Goal: Information Seeking & Learning: Learn about a topic

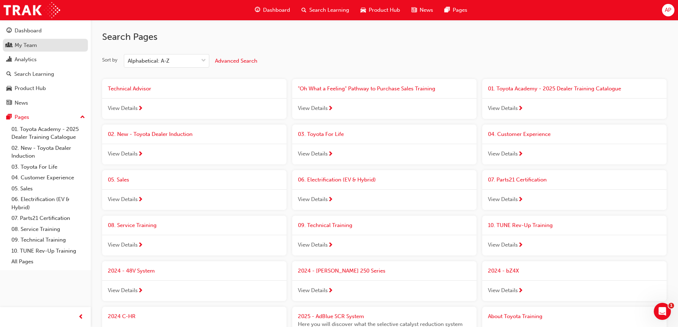
click at [4, 45] on link "My Team" at bounding box center [45, 45] width 85 height 13
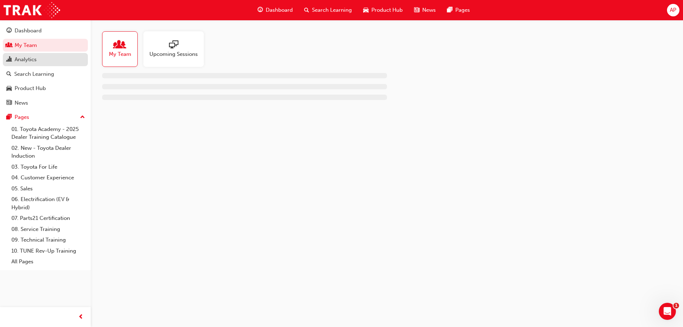
click at [10, 60] on span "chart-icon" at bounding box center [8, 60] width 5 height 6
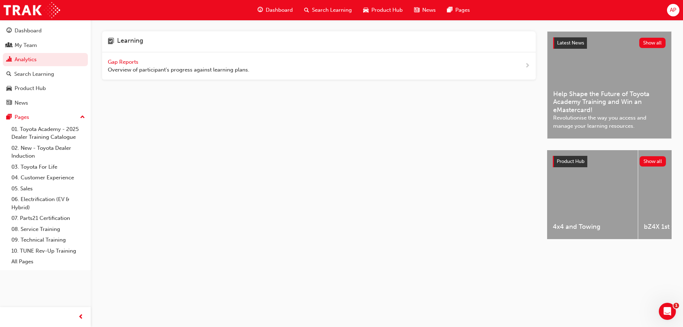
click at [115, 59] on span "Gap Reports" at bounding box center [124, 62] width 32 height 6
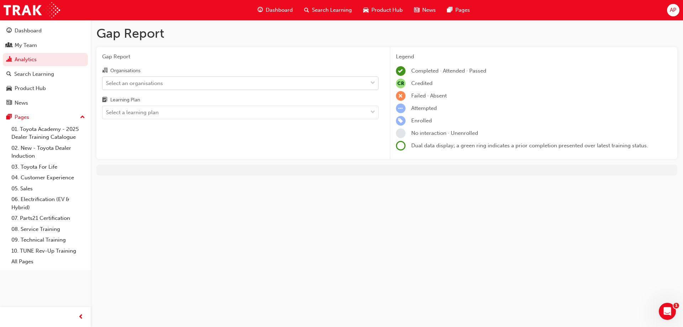
click at [127, 80] on div "Select an organisations" at bounding box center [134, 83] width 57 height 8
click at [107, 80] on input "Organisations Select an organisations" at bounding box center [106, 83] width 1 height 6
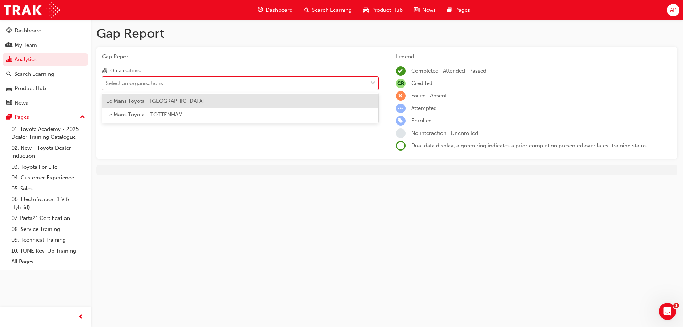
click at [130, 100] on span "Le Mans Toyota - [GEOGRAPHIC_DATA]" at bounding box center [155, 101] width 98 height 6
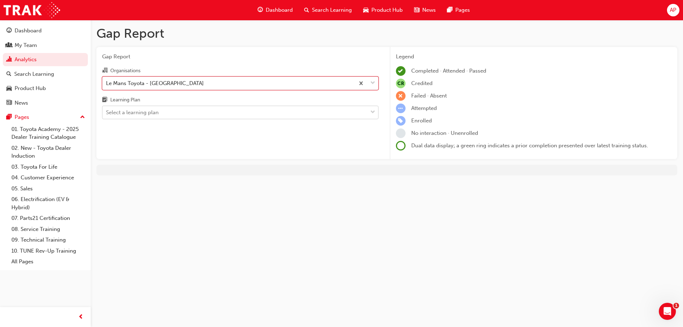
click at [127, 110] on div "Select a learning plan" at bounding box center [132, 113] width 53 height 8
click at [107, 110] on input "Learning Plan Select a learning plan" at bounding box center [106, 112] width 1 height 6
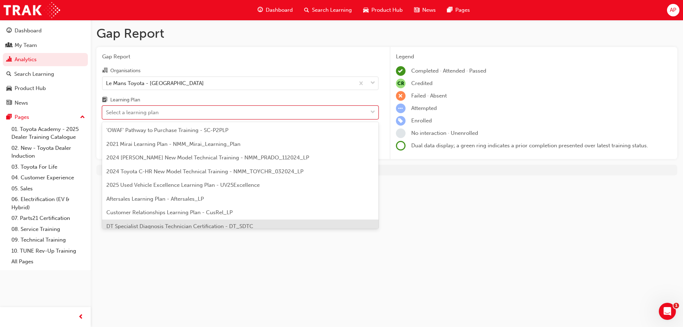
click at [143, 225] on span "DT Specialist Diagnosis Technician Certification - DT_SDTC" at bounding box center [179, 226] width 147 height 6
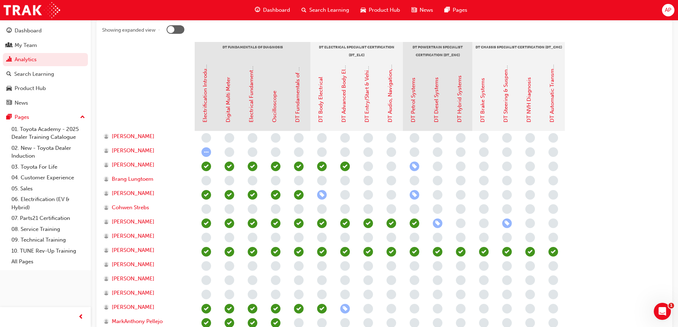
scroll to position [187, 0]
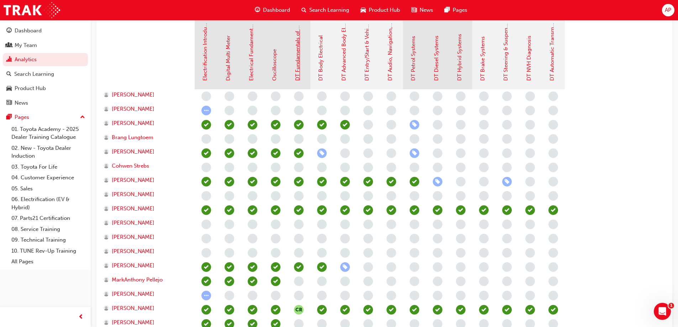
click at [297, 73] on link "DT Fundamentals of Diagnosis" at bounding box center [297, 42] width 6 height 75
